Goal: Task Accomplishment & Management: Use online tool/utility

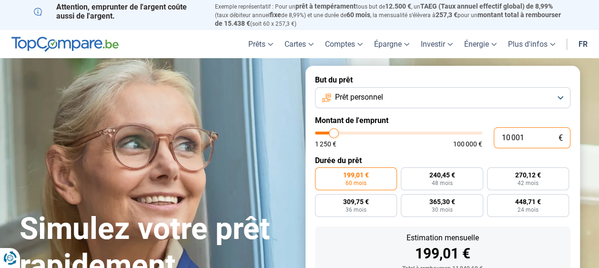
drag, startPoint x: 527, startPoint y: 136, endPoint x: 479, endPoint y: 135, distance: 47.6
click at [479, 135] on div "10 001 € 1 250 € 100 000 €" at bounding box center [442, 137] width 255 height 21
type input "10000"
radio input "true"
type input "4"
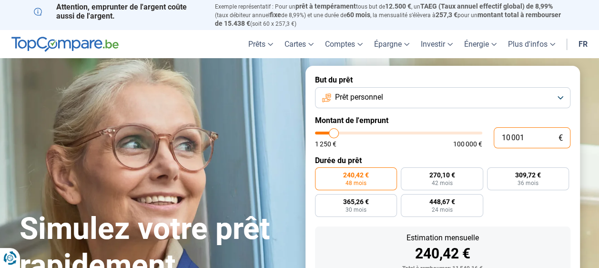
type input "1250"
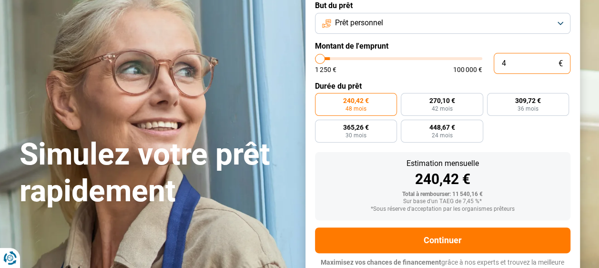
type input "44"
type input "1250"
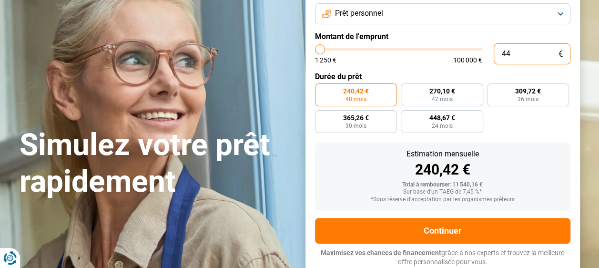
type input "445"
type input "1250"
type input "4 450"
type input "4500"
type input "44 500"
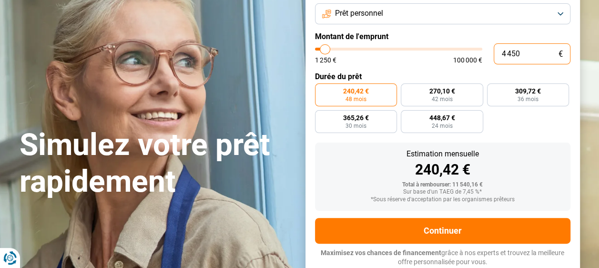
type input "44500"
radio input "false"
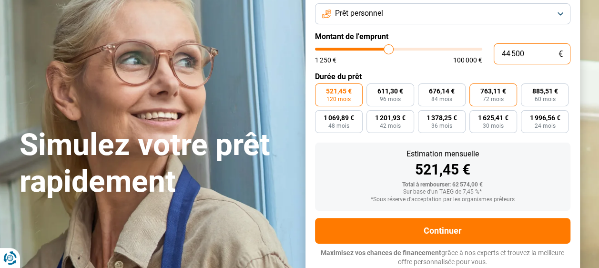
type input "44 500"
click at [510, 92] on label "763,11 € 72 mois" at bounding box center [493, 94] width 48 height 23
click at [475, 90] on input "763,11 € 72 mois" at bounding box center [472, 86] width 6 height 6
radio input "true"
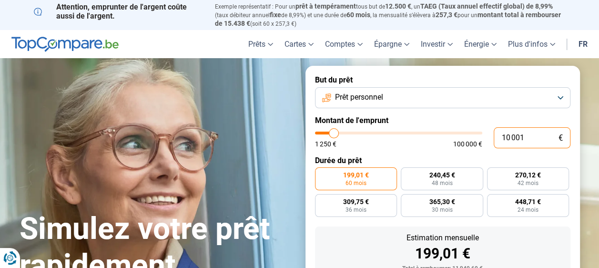
drag, startPoint x: 526, startPoint y: 138, endPoint x: 479, endPoint y: 138, distance: 47.1
click at [479, 138] on div "10 001 € 1 250 € 100 000 €" at bounding box center [442, 137] width 255 height 21
type input "10000"
radio input "true"
type input "4"
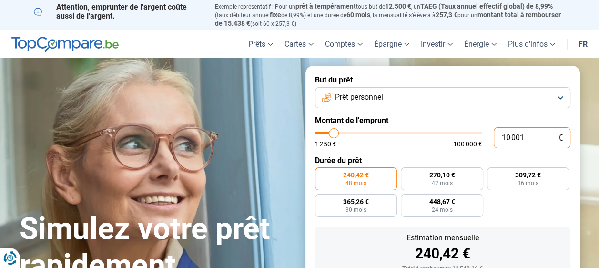
type input "1250"
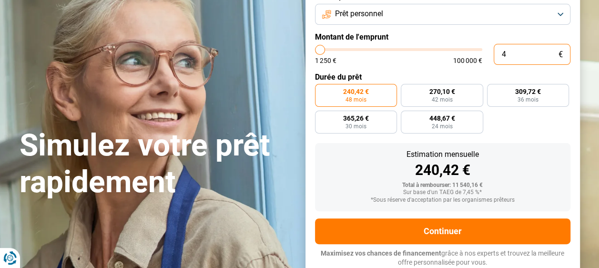
scroll to position [84, 0]
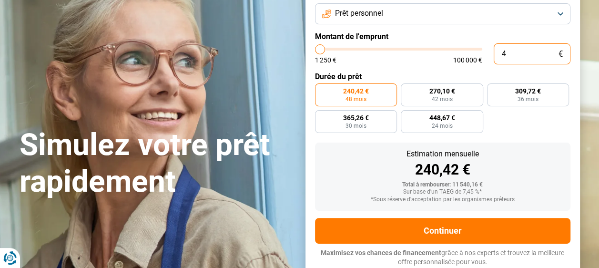
type input "40"
type input "1250"
type input "400"
type input "1250"
type input "4 000"
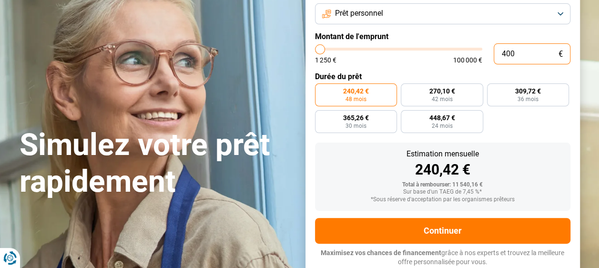
type input "4000"
type input "40 000"
type input "40000"
radio input "false"
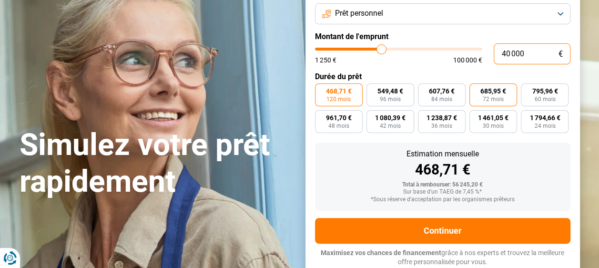
type input "40 000"
click at [484, 90] on span "685,95 €" at bounding box center [493, 91] width 26 height 7
click at [475, 90] on input "685,95 € 72 mois" at bounding box center [472, 86] width 6 height 6
radio input "true"
